Goal: Information Seeking & Learning: Learn about a topic

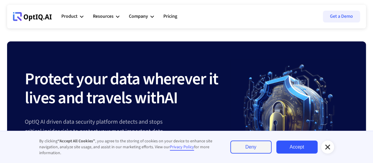
click at [327, 149] on icon at bounding box center [327, 146] width 7 height 7
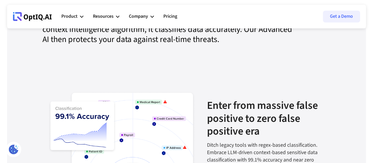
scroll to position [648, 0]
click at [145, 17] on div "Company" at bounding box center [138, 16] width 19 height 8
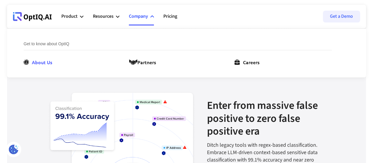
click at [47, 61] on div "About Us" at bounding box center [42, 61] width 20 height 7
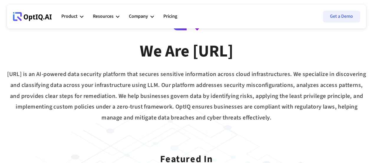
scroll to position [48, 0]
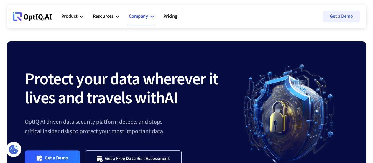
click at [137, 15] on div "Company" at bounding box center [138, 16] width 19 height 8
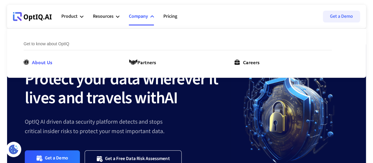
click at [37, 61] on div "About Us" at bounding box center [42, 61] width 20 height 7
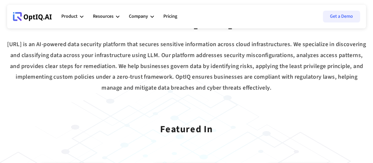
scroll to position [78, 0]
drag, startPoint x: 282, startPoint y: 45, endPoint x: 300, endPoint y: 43, distance: 18.4
click at [300, 43] on div "[URL] is an AI-powered data security platform that secures sensitive informatio…" at bounding box center [186, 66] width 359 height 54
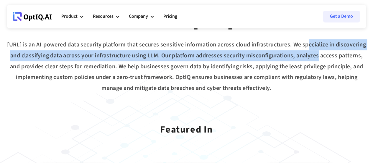
drag, startPoint x: 322, startPoint y: 43, endPoint x: 343, endPoint y: 58, distance: 26.2
click at [349, 56] on div "[URL] is an AI-powered data security platform that secures sensitive informatio…" at bounding box center [186, 66] width 359 height 54
click at [71, 59] on div "[URL] is an AI-powered data security platform that secures sensitive informatio…" at bounding box center [186, 66] width 359 height 54
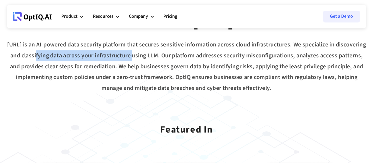
drag, startPoint x: 64, startPoint y: 56, endPoint x: 163, endPoint y: 56, distance: 98.5
click at [163, 56] on div "[URL] is an AI-powered data security platform that secures sensitive informatio…" at bounding box center [186, 66] width 359 height 54
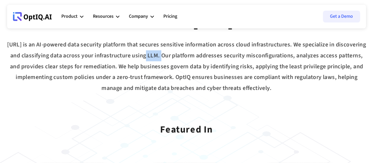
drag, startPoint x: 176, startPoint y: 56, endPoint x: 190, endPoint y: 56, distance: 13.6
click at [190, 56] on div "[URL] is an AI-powered data security platform that secures sensitive informatio…" at bounding box center [186, 66] width 359 height 54
drag, startPoint x: 206, startPoint y: 58, endPoint x: 246, endPoint y: 55, distance: 40.3
click at [246, 55] on div "[URL] is an AI-powered data security platform that secures sensitive informatio…" at bounding box center [186, 66] width 359 height 54
drag, startPoint x: 298, startPoint y: 55, endPoint x: 318, endPoint y: 55, distance: 20.1
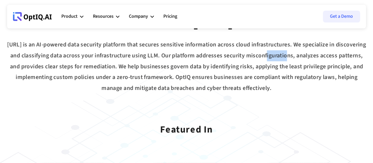
click at [318, 55] on div "[URL] is an AI-powered data security platform that secures sensitive informatio…" at bounding box center [186, 66] width 359 height 54
drag, startPoint x: 23, startPoint y: 64, endPoint x: 48, endPoint y: 67, distance: 25.0
click at [48, 67] on div "[URL] is an AI-powered data security platform that secures sensitive informatio…" at bounding box center [186, 66] width 359 height 54
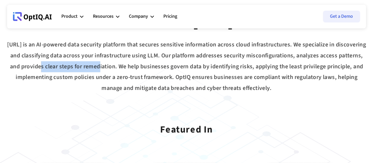
drag, startPoint x: 93, startPoint y: 67, endPoint x: 142, endPoint y: 67, distance: 49.3
click at [142, 67] on div "[URL] is an AI-powered data security platform that secures sensitive informatio…" at bounding box center [186, 66] width 359 height 54
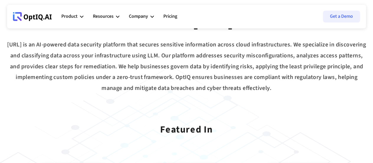
click at [156, 67] on div "[URL] is an AI-powered data security platform that secures sensitive informatio…" at bounding box center [186, 66] width 359 height 54
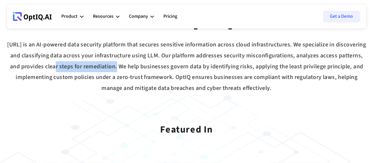
drag, startPoint x: 160, startPoint y: 66, endPoint x: 98, endPoint y: 66, distance: 62.2
click at [98, 66] on div "[URL] is an AI-powered data security platform that secures sensitive informatio…" at bounding box center [186, 66] width 359 height 54
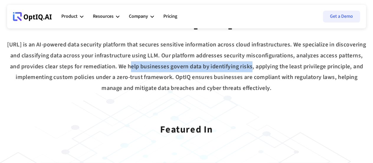
drag, startPoint x: 174, startPoint y: 65, endPoint x: 298, endPoint y: 69, distance: 123.7
click at [298, 69] on div "[URL] is an AI-powered data security platform that secures sensitive informatio…" at bounding box center [186, 66] width 359 height 54
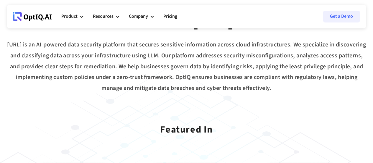
click at [289, 72] on div "[URL] is an AI-powered data security platform that secures sensitive informatio…" at bounding box center [186, 66] width 359 height 54
drag, startPoint x: 267, startPoint y: 66, endPoint x: 294, endPoint y: 66, distance: 26.9
click at [293, 66] on div "[URL] is an AI-powered data security platform that secures sensitive informatio…" at bounding box center [186, 66] width 359 height 54
drag, startPoint x: 309, startPoint y: 65, endPoint x: 355, endPoint y: 68, distance: 45.2
click at [355, 68] on div "[URL] is an AI-powered data security platform that secures sensitive informatio…" at bounding box center [186, 66] width 359 height 54
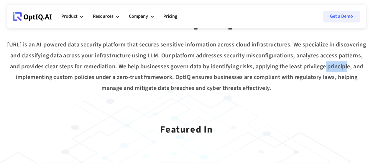
drag, startPoint x: 28, startPoint y: 78, endPoint x: 53, endPoint y: 76, distance: 24.8
click at [53, 76] on div "[URL] is an AI-powered data security platform that secures sensitive informatio…" at bounding box center [186, 66] width 359 height 54
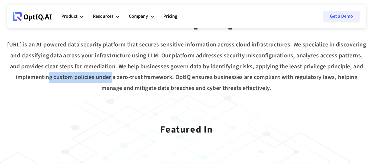
drag, startPoint x: 104, startPoint y: 78, endPoint x: 168, endPoint y: 80, distance: 63.5
click at [168, 80] on div "[URL] is an AI-powered data security platform that secures sensitive informatio…" at bounding box center [186, 66] width 359 height 54
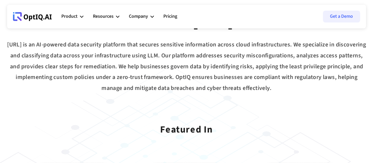
click at [162, 92] on div "[URL] is an AI-powered data security platform that secures sensitive informatio…" at bounding box center [186, 66] width 359 height 54
drag, startPoint x: 171, startPoint y: 78, endPoint x: 215, endPoint y: 76, distance: 43.4
click at [215, 76] on div "[URL] is an AI-powered data security platform that secures sensitive informatio…" at bounding box center [186, 66] width 359 height 54
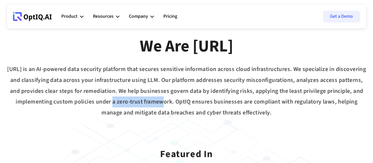
scroll to position [53, 0]
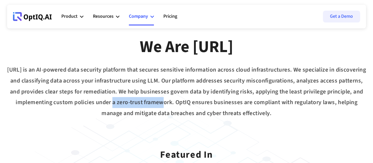
click at [140, 17] on div "Company" at bounding box center [138, 16] width 19 height 8
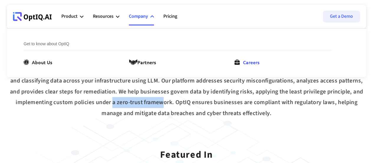
click at [250, 61] on div "Careers" at bounding box center [251, 61] width 17 height 7
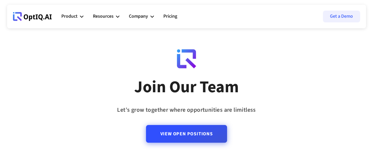
click at [201, 135] on link "View Open Positions" at bounding box center [186, 134] width 81 height 18
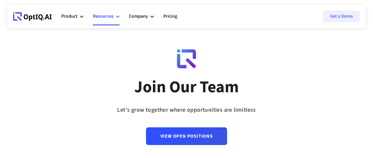
click at [102, 14] on div "Resources" at bounding box center [103, 16] width 21 height 8
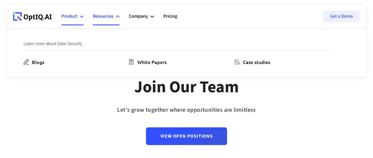
click at [74, 17] on div "Product" at bounding box center [69, 16] width 16 height 8
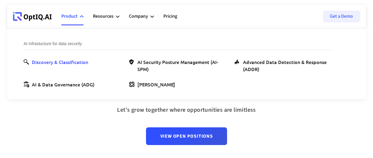
click at [71, 64] on div "Discovery & Classification" at bounding box center [60, 61] width 56 height 7
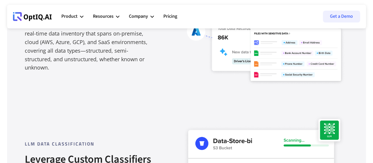
click at [34, 109] on div "LLM Data CLASSIFICATION Leverage Custom Classifiers Get over 100 custom classif…" at bounding box center [187, 158] width 324 height 148
click at [35, 84] on div "agentless Data Discovery Know Your Data OptIQ's agentless solution instantly di…" at bounding box center [187, 16] width 324 height 136
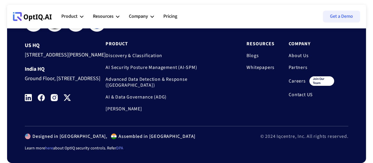
scroll to position [997, 0]
click at [298, 70] on link "Partners" at bounding box center [311, 67] width 45 height 6
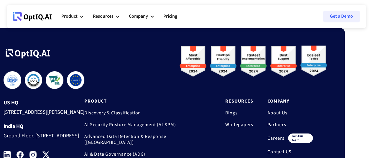
scroll to position [728, 21]
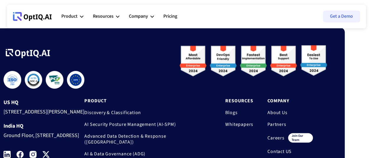
click at [277, 149] on link "Contact US" at bounding box center [290, 152] width 45 height 6
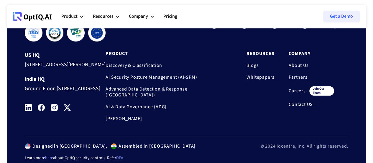
scroll to position [388, 0]
drag, startPoint x: 31, startPoint y: 83, endPoint x: 97, endPoint y: 104, distance: 68.9
click at [97, 93] on div "Ground Floor, [STREET_ADDRESS]" at bounding box center [65, 87] width 81 height 11
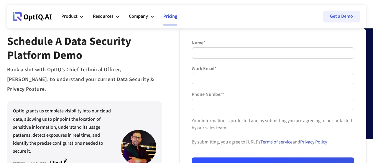
scroll to position [24, 0]
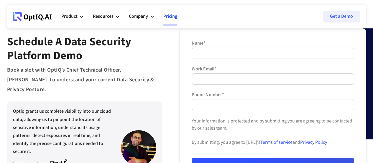
click at [173, 13] on link "Pricing" at bounding box center [170, 17] width 14 height 18
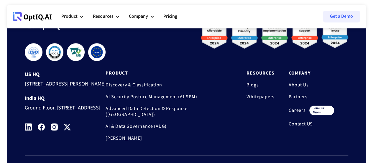
scroll to position [305, 0]
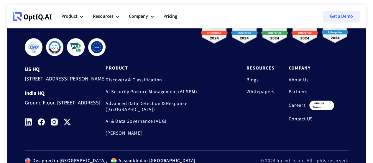
click at [290, 78] on link "About Us" at bounding box center [311, 80] width 45 height 6
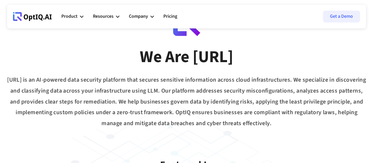
scroll to position [45, 0]
